Goal: Information Seeking & Learning: Learn about a topic

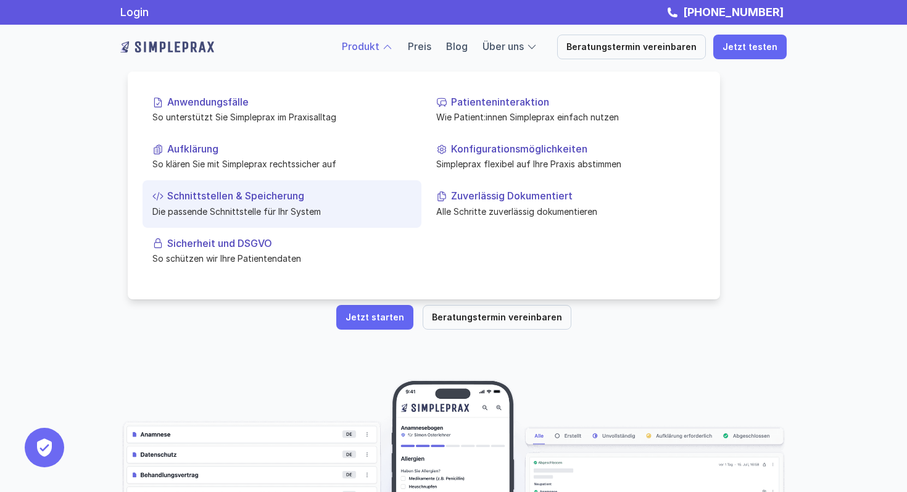
click at [203, 189] on link "Schnittstellen & Speicherung Die passende Schnittstelle für Ihr System" at bounding box center [282, 203] width 279 height 47
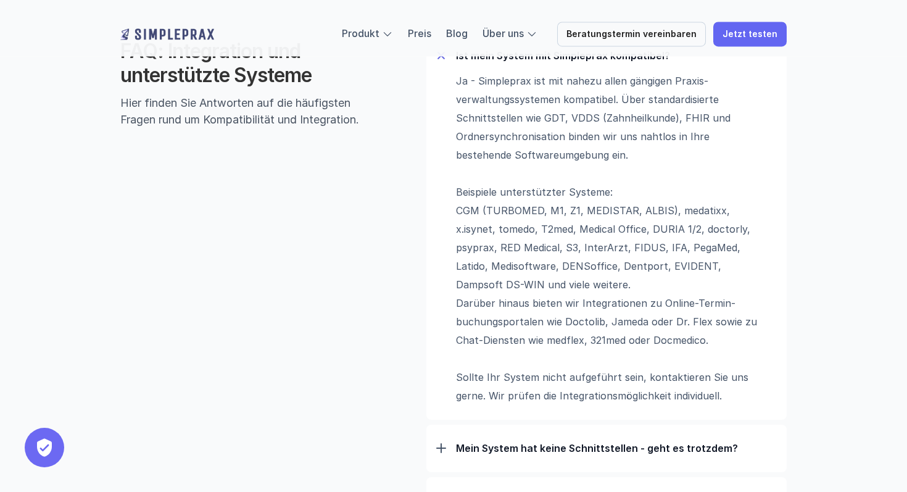
scroll to position [853, 0]
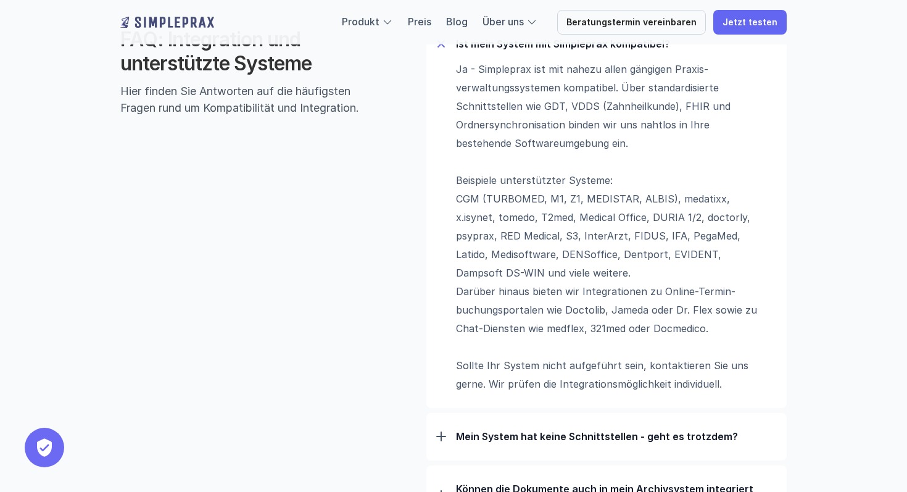
drag, startPoint x: 739, startPoint y: 332, endPoint x: 461, endPoint y: 210, distance: 304.0
click at [461, 210] on p "Ja - Simpleprax ist mit nahezu allen gängigen Praxis­verwaltungs­systemen kompa…" at bounding box center [610, 226] width 309 height 333
click at [451, 192] on div "Ja - Simpleprax ist mit nahezu allen gängigen Praxis­verwaltungs­systemen kompa…" at bounding box center [606, 226] width 341 height 333
drag, startPoint x: 458, startPoint y: 198, endPoint x: 668, endPoint y: 343, distance: 256.0
click at [668, 343] on p "Ja - Simpleprax ist mit nahezu allen gängigen Praxis­verwaltungs­systemen kompa…" at bounding box center [610, 226] width 309 height 333
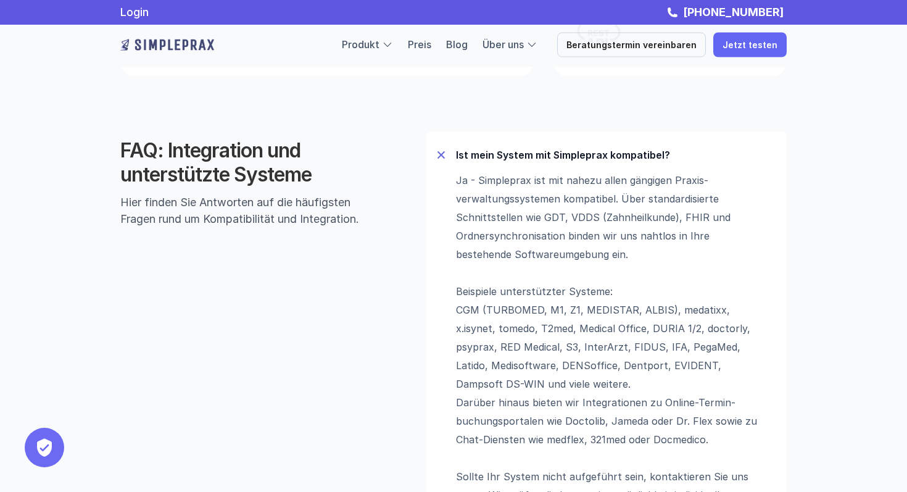
scroll to position [743, 0]
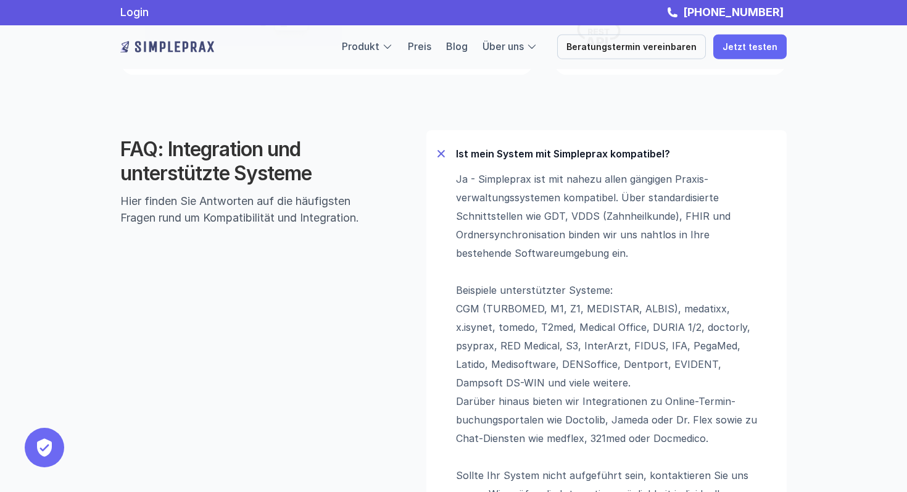
click at [516, 314] on p "Ja - Simpleprax ist mit nahezu allen gängigen Praxis­verwaltungs­systemen kompa…" at bounding box center [610, 336] width 309 height 333
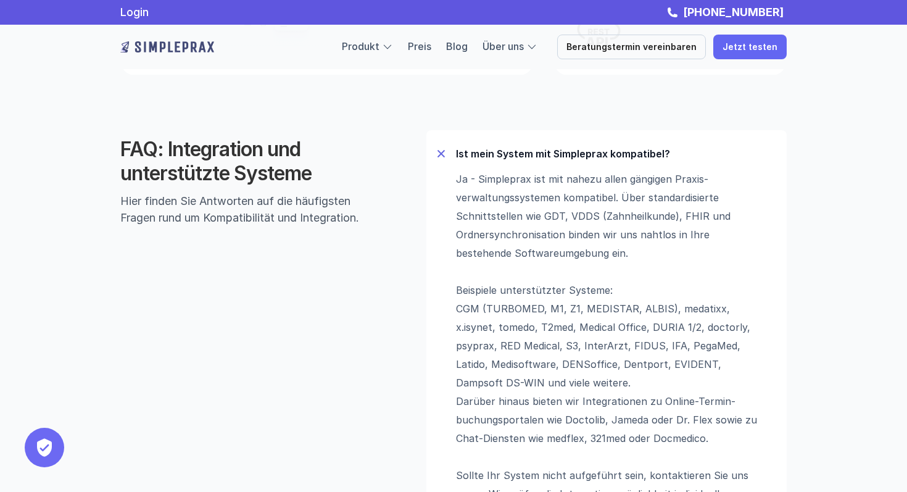
drag, startPoint x: 506, startPoint y: 271, endPoint x: 649, endPoint y: 455, distance: 233.1
click at [649, 455] on p "Ja - Simpleprax ist mit nahezu allen gängigen Praxis­verwaltungs­systemen kompa…" at bounding box center [610, 336] width 309 height 333
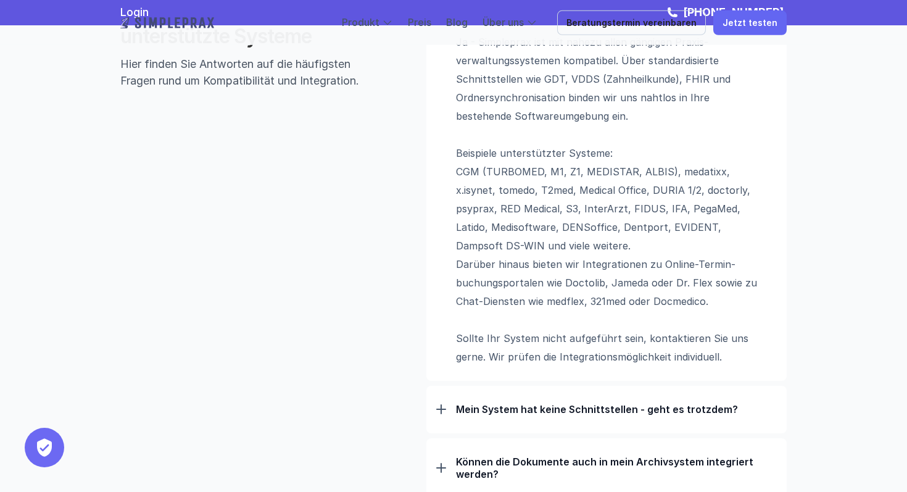
scroll to position [768, 0]
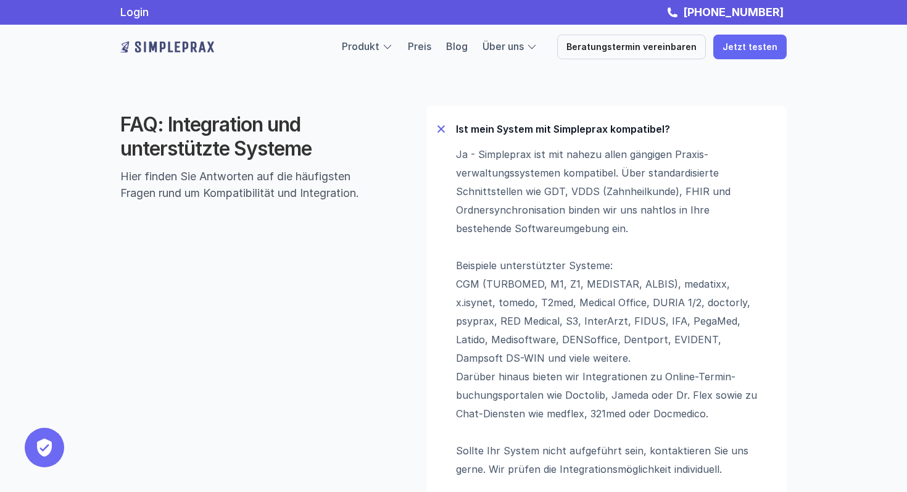
click at [569, 188] on p "Ja - Simpleprax ist mit nahezu allen gängigen Praxis­verwaltungs­systemen kompa…" at bounding box center [610, 311] width 309 height 333
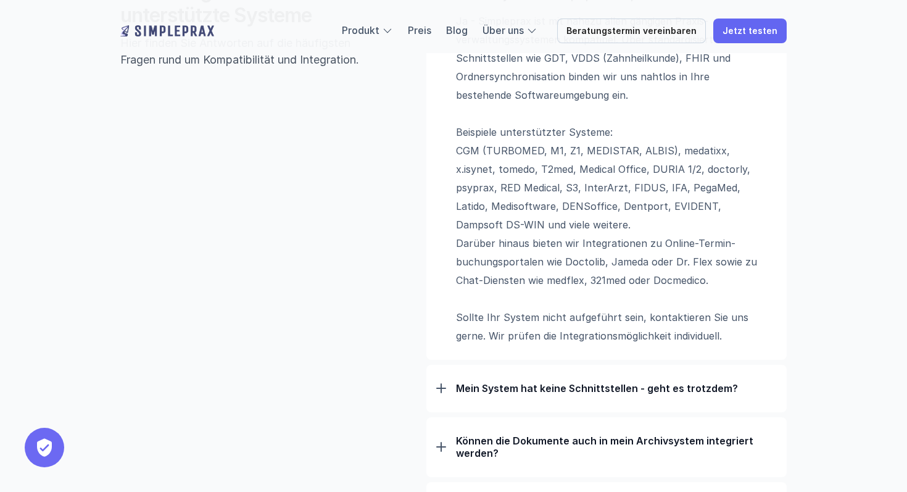
scroll to position [925, 0]
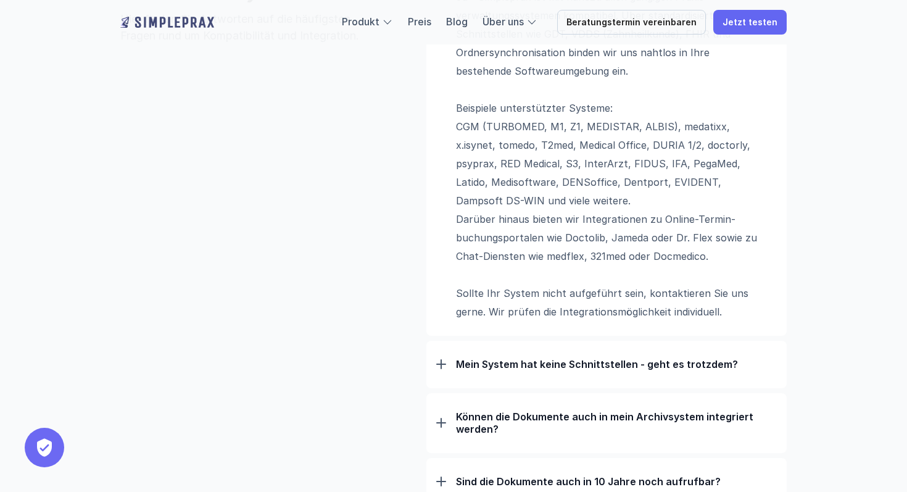
drag, startPoint x: 542, startPoint y: 253, endPoint x: 604, endPoint y: 206, distance: 78.0
click at [604, 206] on p "Ja - Simpleprax ist mit nahezu allen gängigen Praxis­verwaltungs­systemen kompa…" at bounding box center [610, 154] width 309 height 333
click at [476, 200] on p "Ja - Simpleprax ist mit nahezu allen gängigen Praxis­verwaltungs­systemen kompa…" at bounding box center [610, 154] width 309 height 333
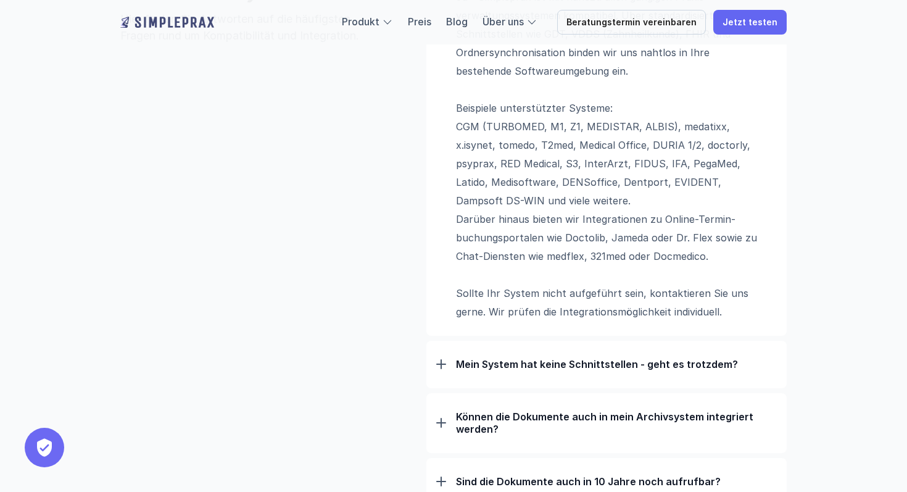
click at [476, 200] on p "Ja - Simpleprax ist mit nahezu allen gängigen Praxis­verwaltungs­systemen kompa…" at bounding box center [610, 154] width 309 height 333
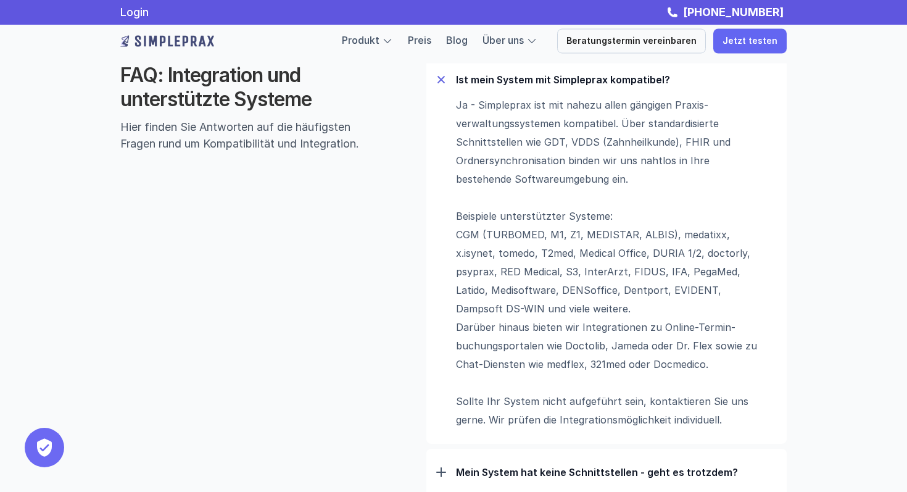
scroll to position [810, 0]
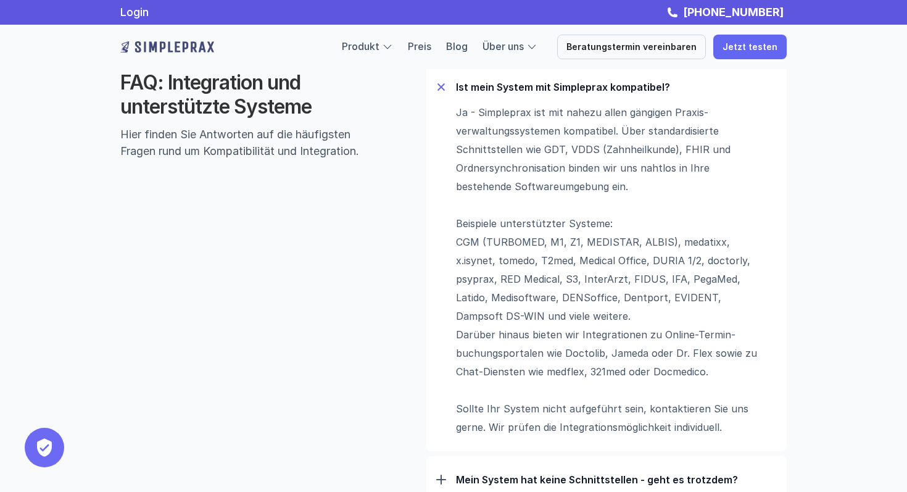
drag, startPoint x: 503, startPoint y: 267, endPoint x: 634, endPoint y: 343, distance: 151.8
click at [634, 343] on p "Ja - Simpleprax ist mit nahezu allen gängigen Praxis­verwaltungs­systemen kompa…" at bounding box center [610, 269] width 309 height 333
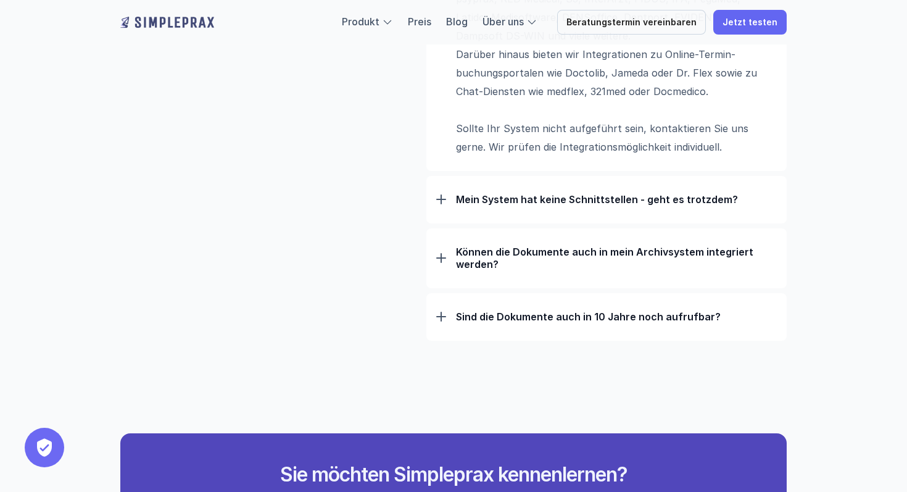
scroll to position [1080, 0]
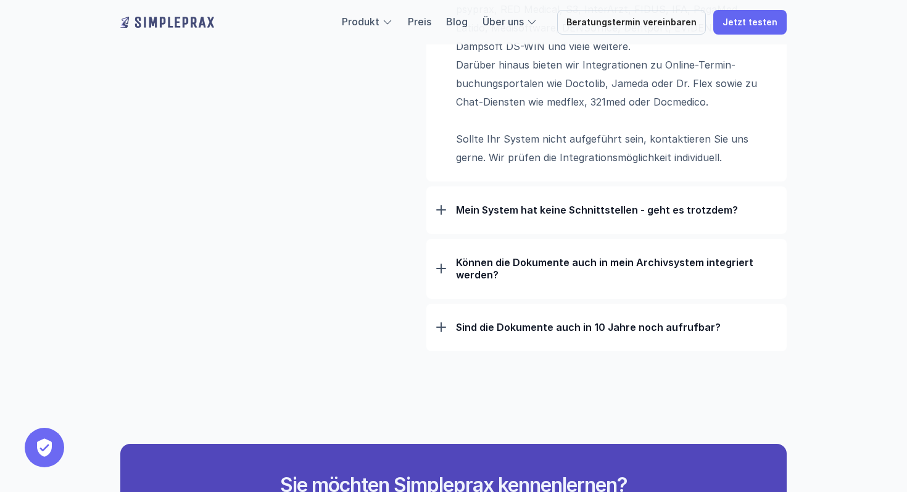
click at [435, 266] on div "Können die Dokumente auch in mein Archivsystem integriert werden? Neben der dir…" at bounding box center [606, 269] width 360 height 60
click at [446, 266] on div "Können die Dokumente auch in mein Archivsystem integriert werden?" at bounding box center [606, 268] width 341 height 44
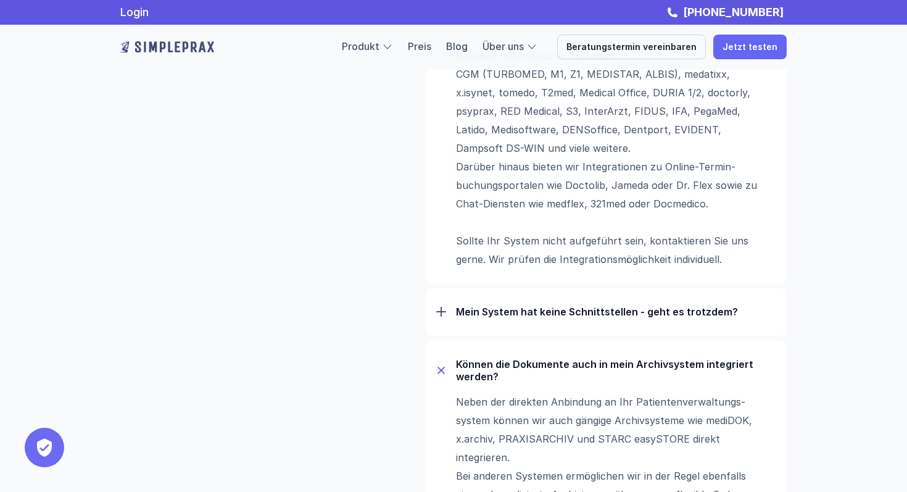
scroll to position [960, 0]
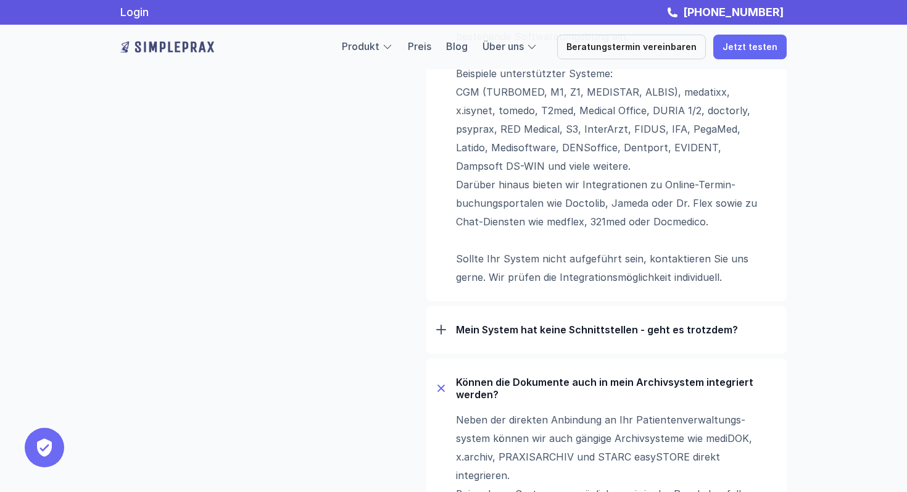
click at [473, 340] on div "Mein System hat keine Schnittstellen - geht es trotzdem?" at bounding box center [606, 330] width 341 height 32
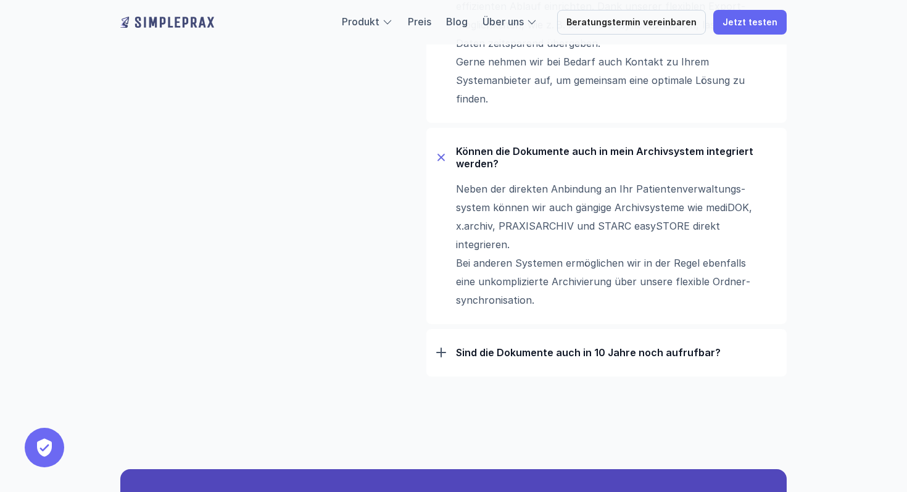
scroll to position [1931, 0]
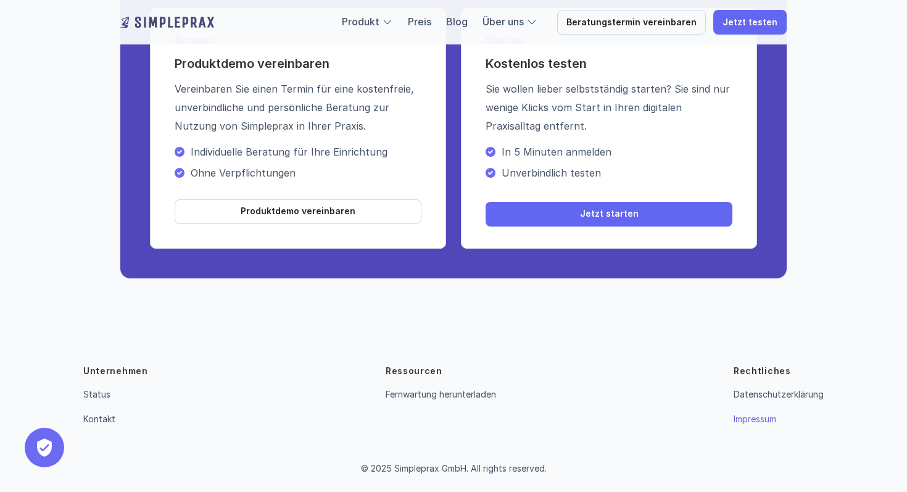
click at [752, 417] on link "Impressum" at bounding box center [755, 419] width 43 height 10
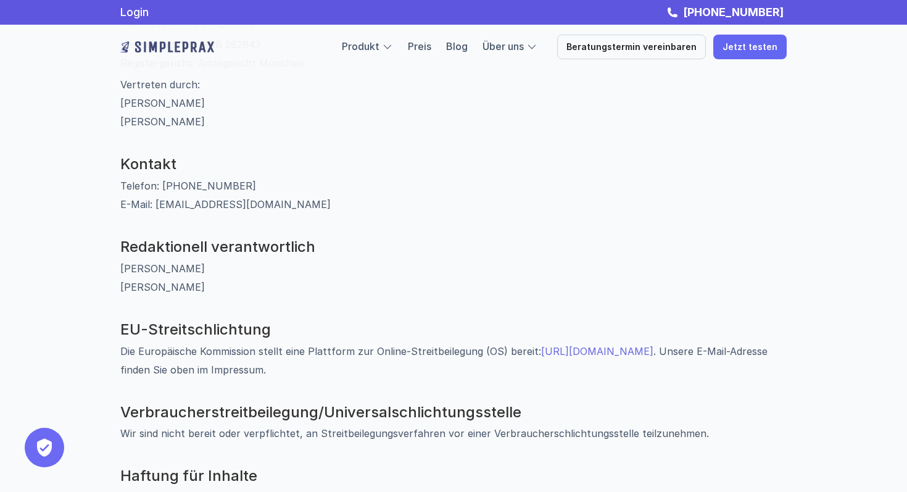
scroll to position [19, 0]
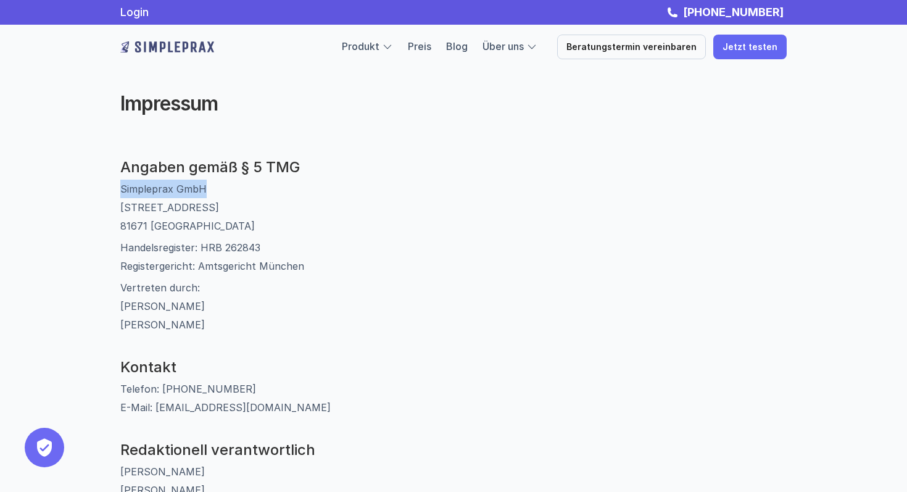
drag, startPoint x: 120, startPoint y: 191, endPoint x: 230, endPoint y: 190, distance: 109.9
click at [230, 190] on p "Simpleprax GmbH [STREET_ADDRESS]" at bounding box center [453, 208] width 667 height 56
copy p "Simpleprax GmbH"
click at [360, 186] on p "Simpleprax GmbH [STREET_ADDRESS]" at bounding box center [453, 208] width 667 height 56
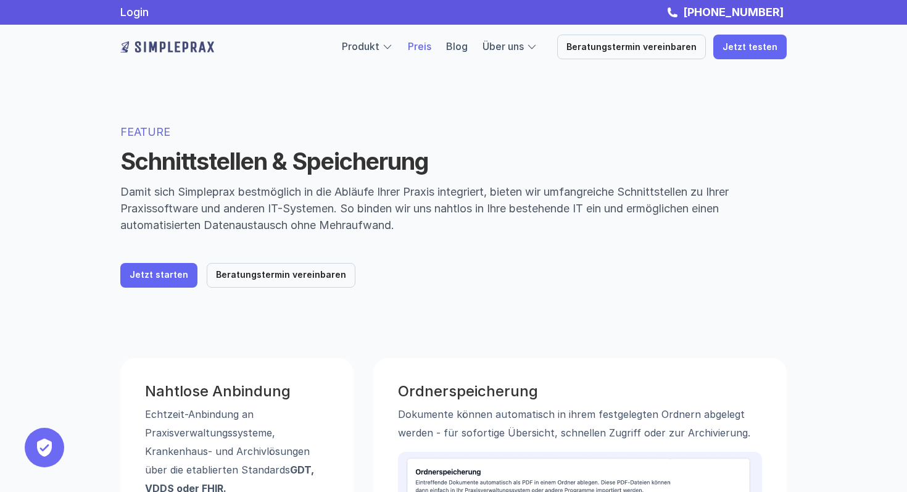
click at [431, 46] on link "Preis" at bounding box center [419, 46] width 23 height 12
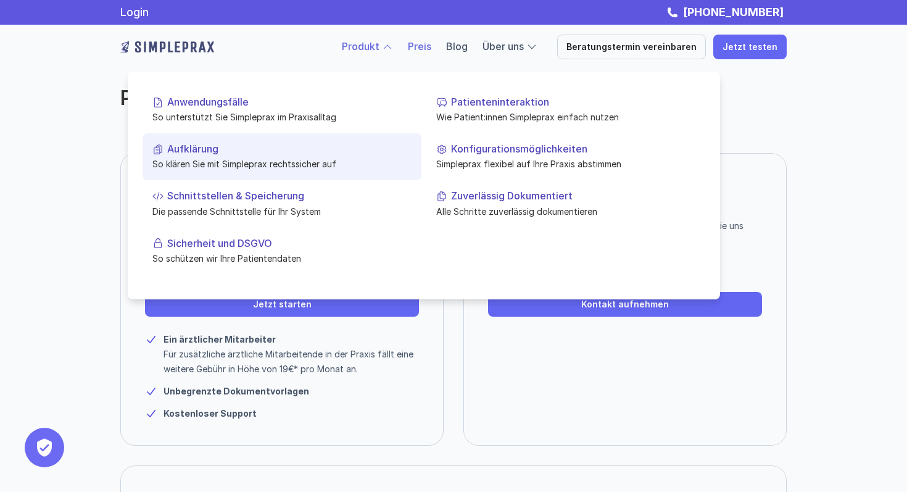
click at [218, 159] on p "So klären Sie mit Simpleprax rechtssicher auf" at bounding box center [281, 163] width 259 height 13
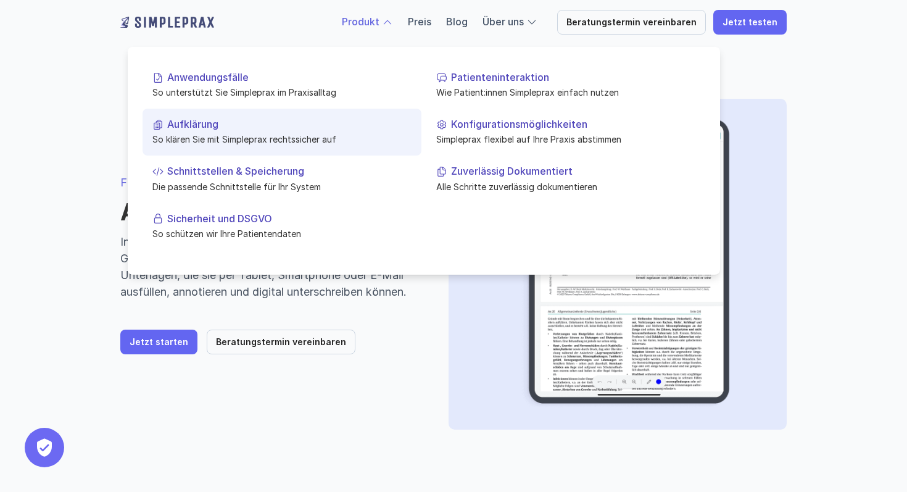
click at [211, 119] on p "Aufklärung" at bounding box center [289, 125] width 244 height 12
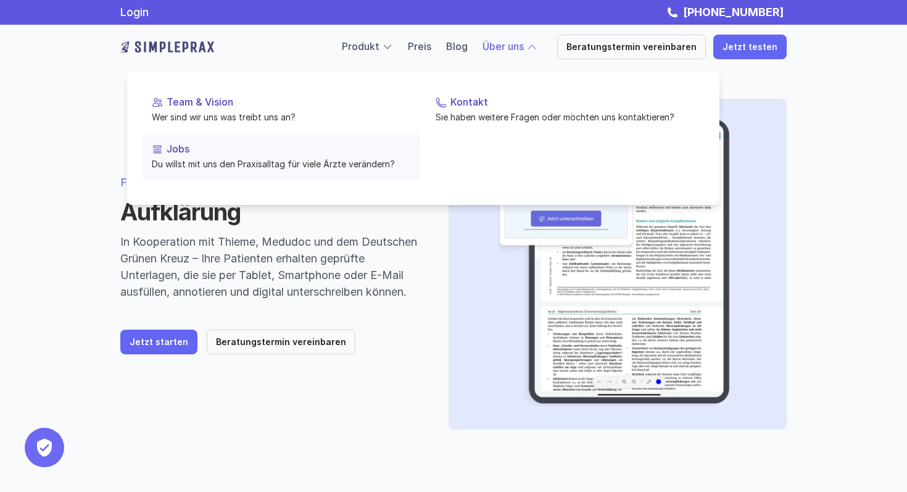
click at [187, 156] on link "Jobs Du willst mit uns den Praxisalltag für viele Ärzte verändern?" at bounding box center [281, 156] width 279 height 47
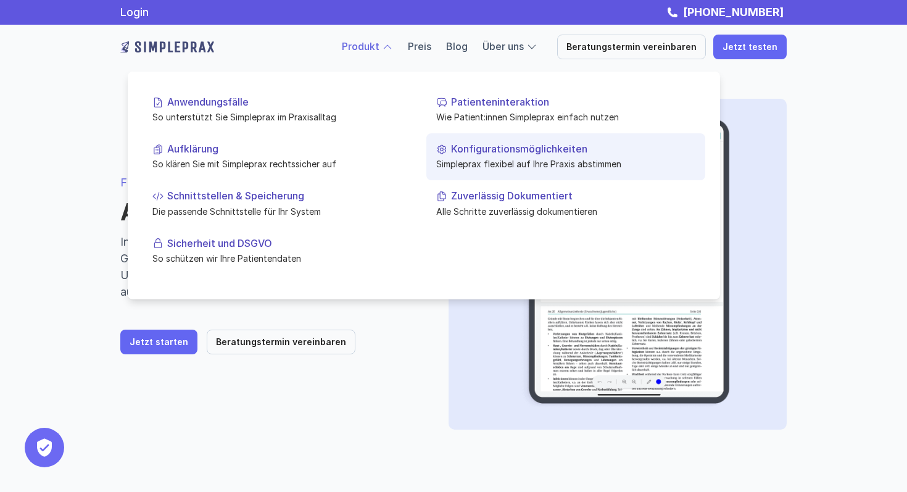
click at [500, 148] on p "Konfigurationsmöglichkeiten" at bounding box center [573, 149] width 244 height 12
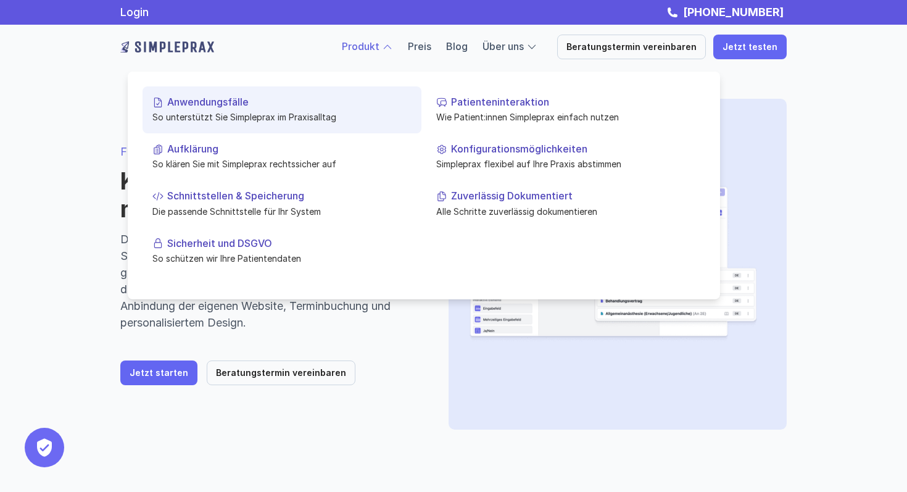
click at [230, 109] on link "Anwendungsfälle So unterstützt Sie Simpleprax im Praxisalltag" at bounding box center [282, 109] width 279 height 47
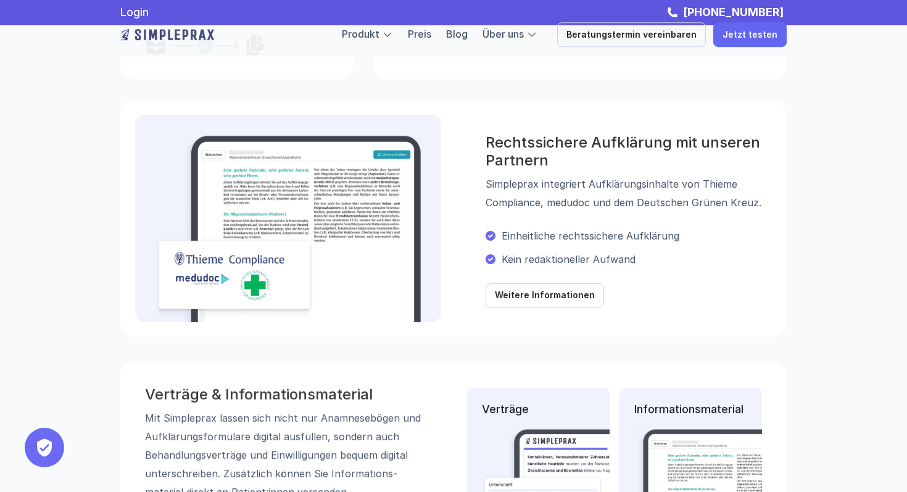
scroll to position [988, 0]
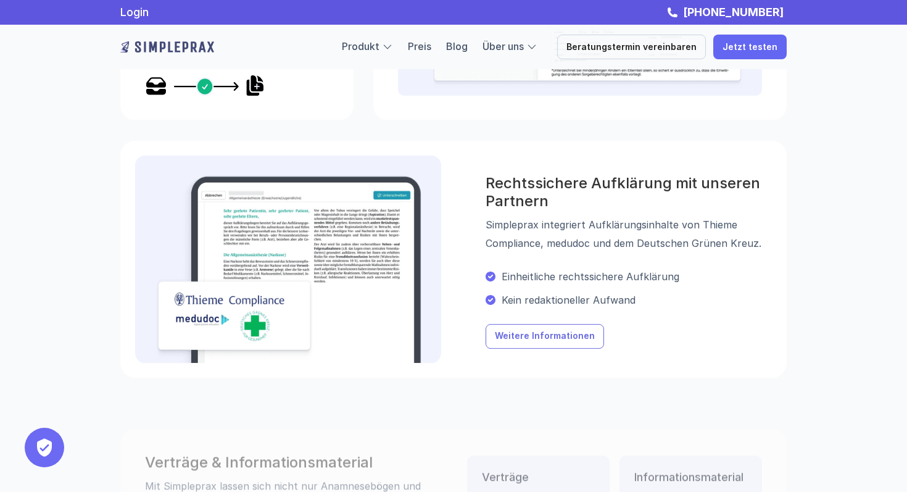
click at [558, 336] on p "Weitere Informationen" at bounding box center [545, 336] width 100 height 10
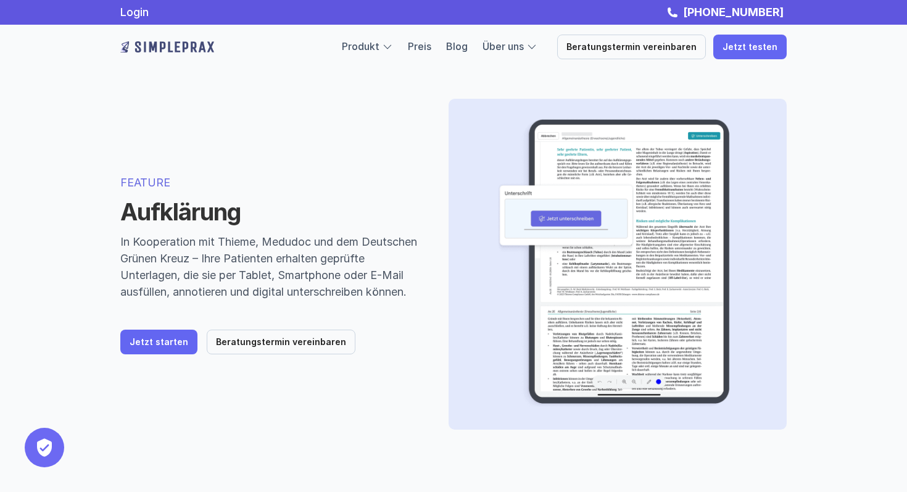
click at [570, 234] on img at bounding box center [613, 264] width 290 height 291
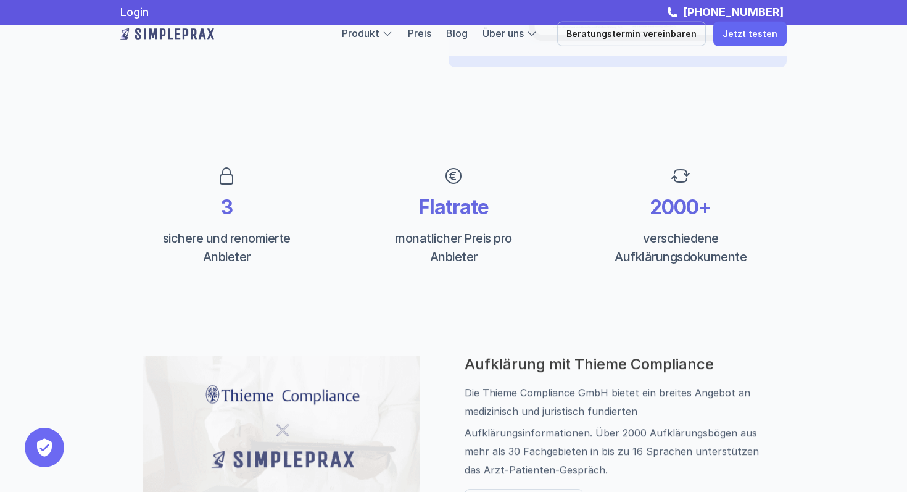
scroll to position [349, 0]
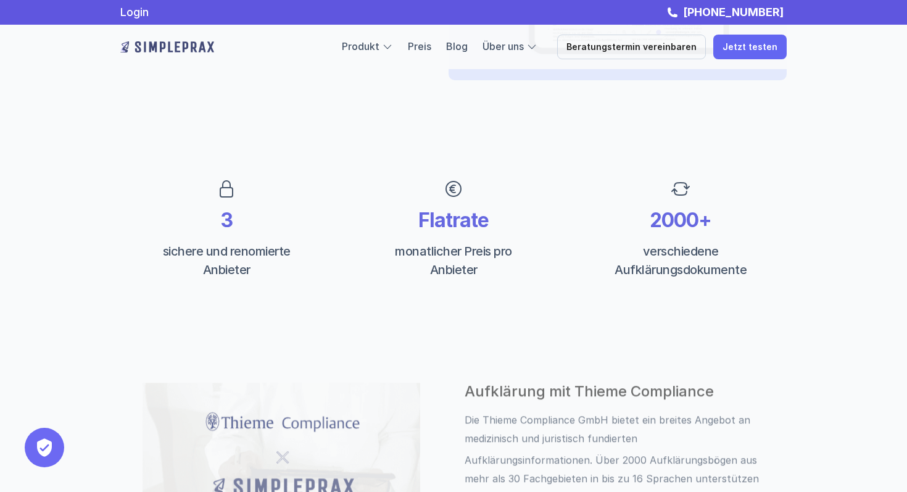
drag, startPoint x: 172, startPoint y: 284, endPoint x: 487, endPoint y: 114, distance: 358.5
click at [491, 151] on div "3 sichere und renomierte Anbieter Flatrate monatlicher Preis pro Anbieter 2000+…" at bounding box center [453, 229] width 741 height 186
click at [538, 196] on div "Flatrate monatlicher Preis pro Anbieter" at bounding box center [453, 229] width 212 height 112
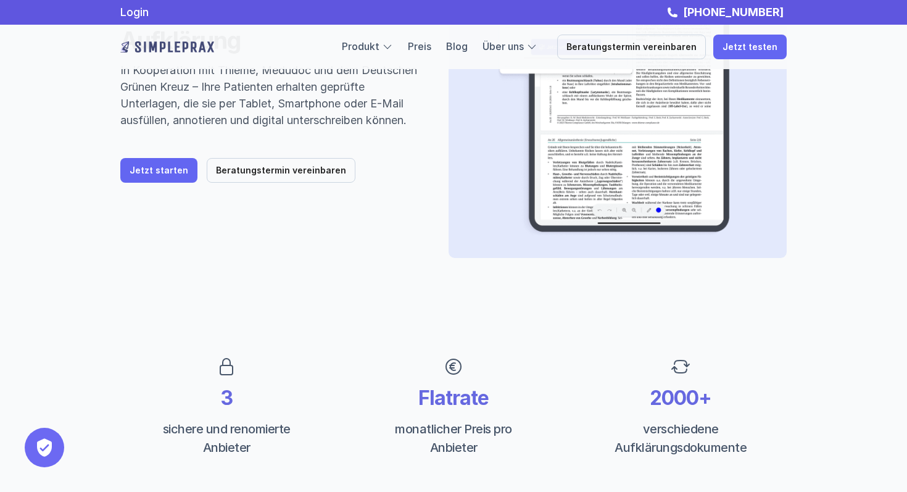
scroll to position [0, 0]
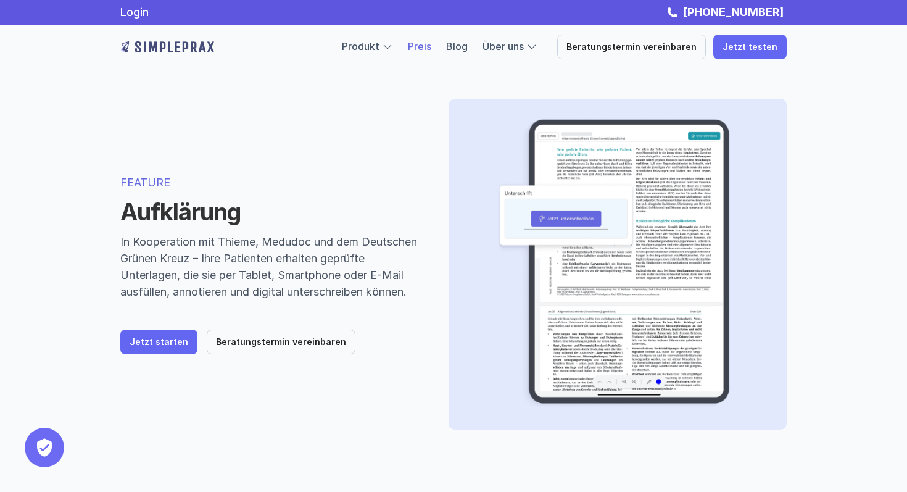
click at [425, 43] on link "Preis" at bounding box center [419, 46] width 23 height 12
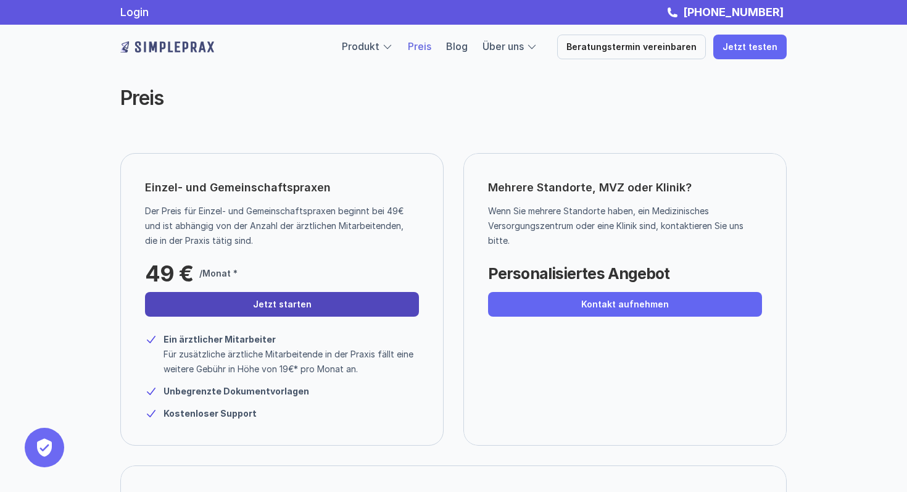
click at [302, 307] on p "Jetzt starten" at bounding box center [282, 304] width 59 height 10
